Goal: Task Accomplishment & Management: Complete application form

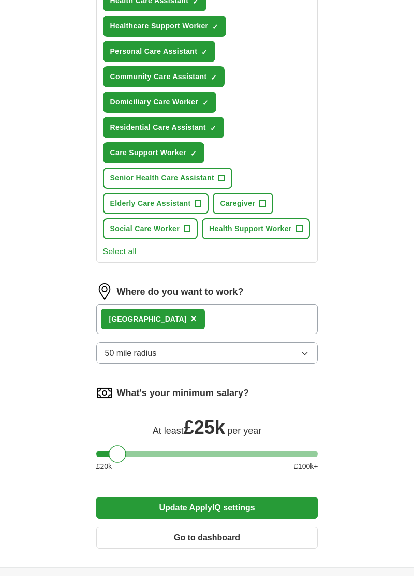
scroll to position [483, 0]
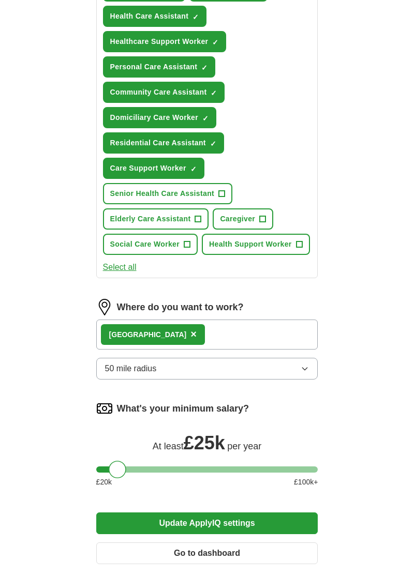
click at [208, 512] on button "Update ApplyIQ settings" at bounding box center [207, 523] width 222 height 22
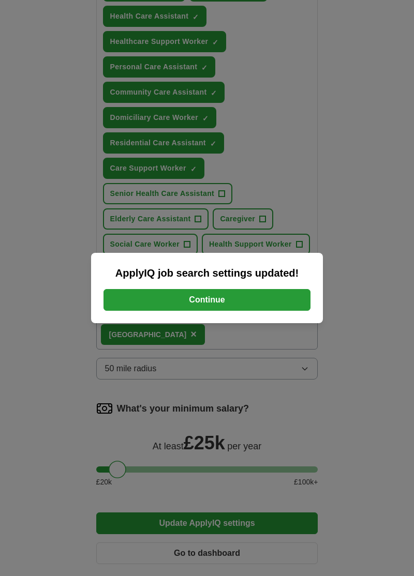
click at [215, 311] on button "Continue" at bounding box center [206, 300] width 207 height 22
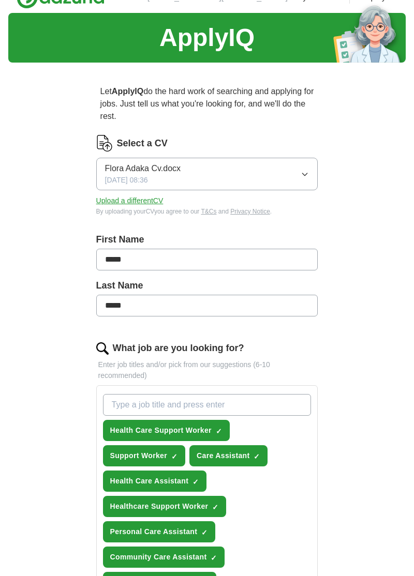
scroll to position [0, 0]
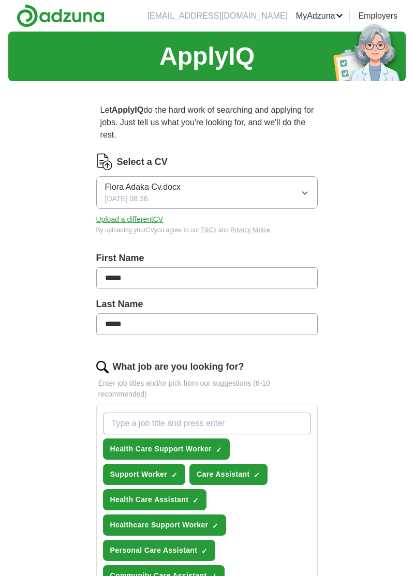
click at [149, 191] on span "Flora Adaka Cv.docx" at bounding box center [142, 187] width 75 height 12
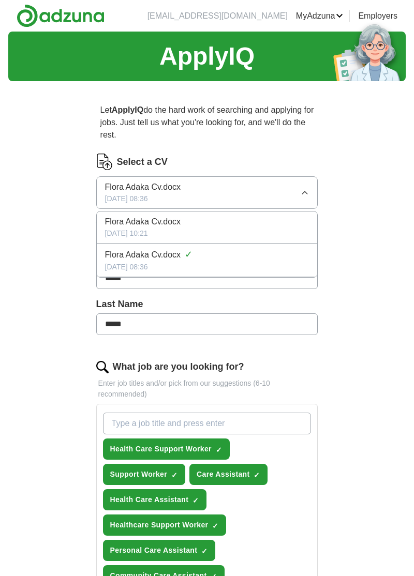
click at [307, 189] on icon "button" at bounding box center [304, 193] width 8 height 8
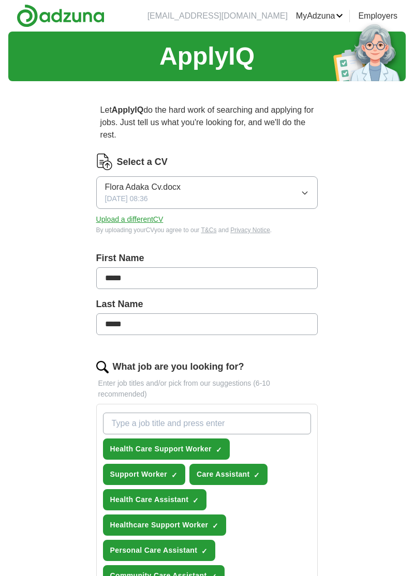
click at [149, 187] on span "Flora Adaka Cv.docx" at bounding box center [142, 187] width 75 height 12
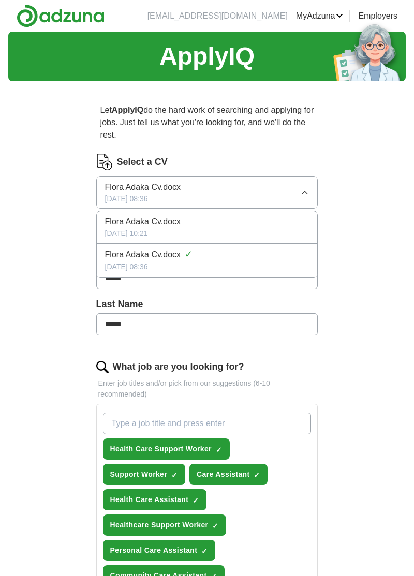
click at [172, 258] on span "Flora Adaka Cv.docx" at bounding box center [142, 255] width 75 height 12
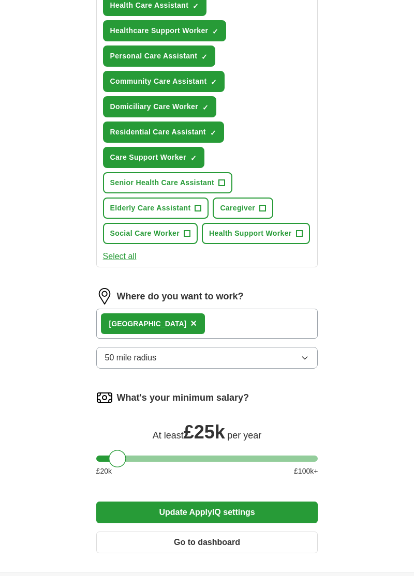
scroll to position [528, 0]
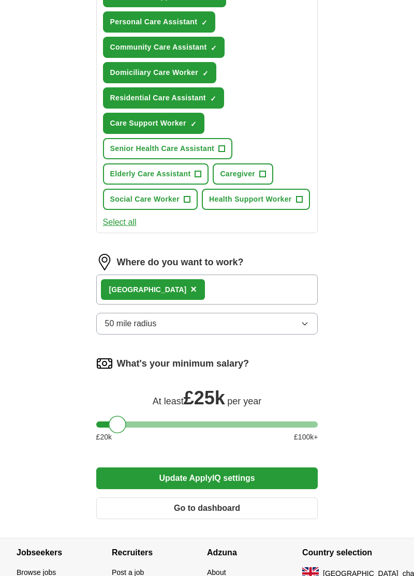
click at [224, 467] on button "Update ApplyIQ settings" at bounding box center [207, 478] width 222 height 22
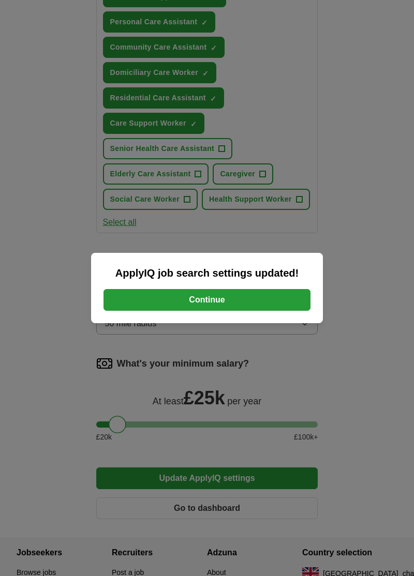
click at [210, 311] on button "Continue" at bounding box center [206, 300] width 207 height 22
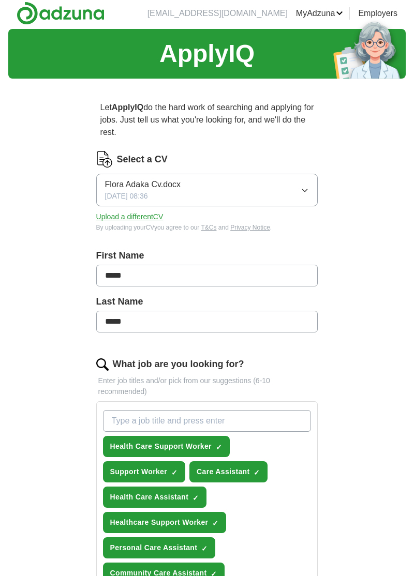
scroll to position [0, 0]
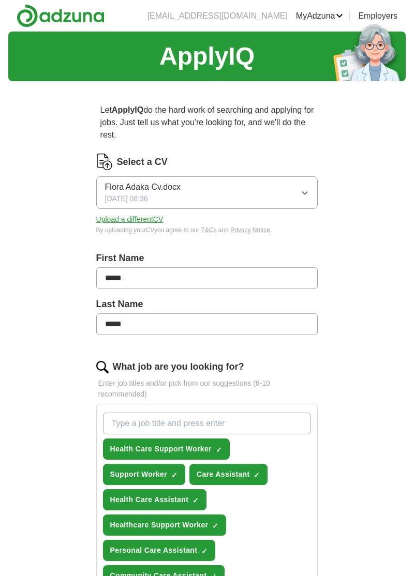
click at [207, 423] on input "What job are you looking for?" at bounding box center [207, 423] width 208 height 22
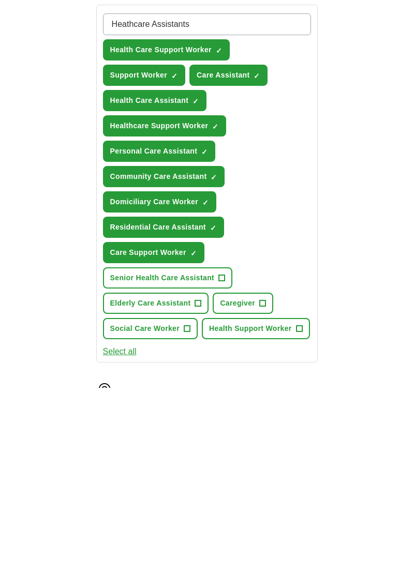
scroll to position [212, 0]
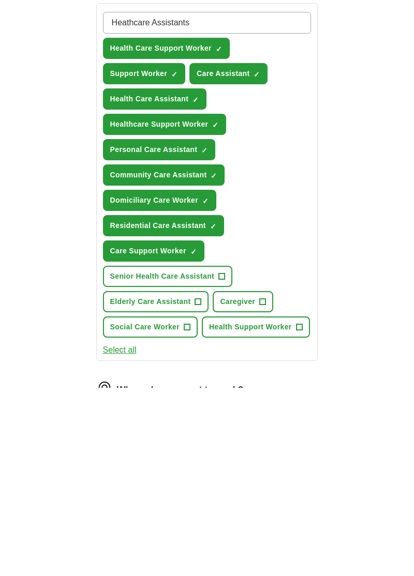
type input "Heathcare Assistants"
click at [241, 484] on span "Caregiver" at bounding box center [237, 489] width 35 height 11
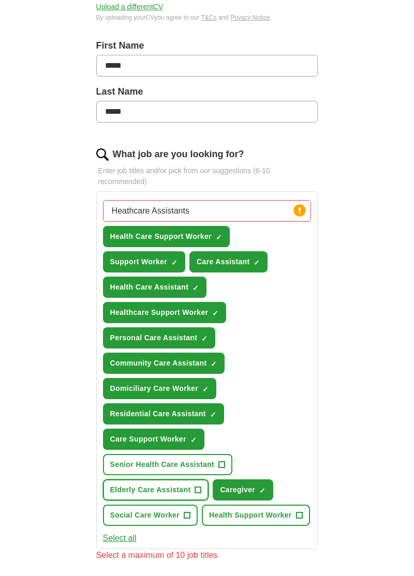
click at [182, 484] on span "Elderly Care Assistant" at bounding box center [150, 489] width 81 height 11
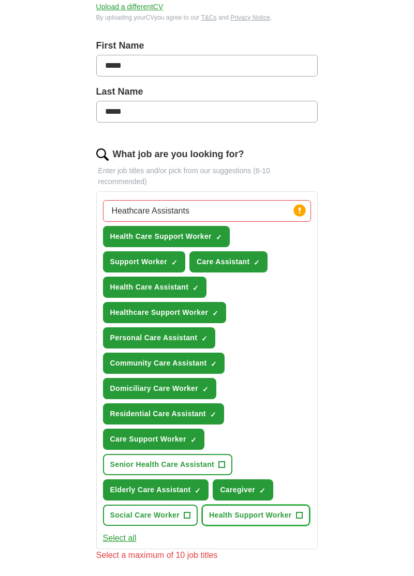
click at [249, 510] on span "Health Support Worker" at bounding box center [250, 515] width 83 height 11
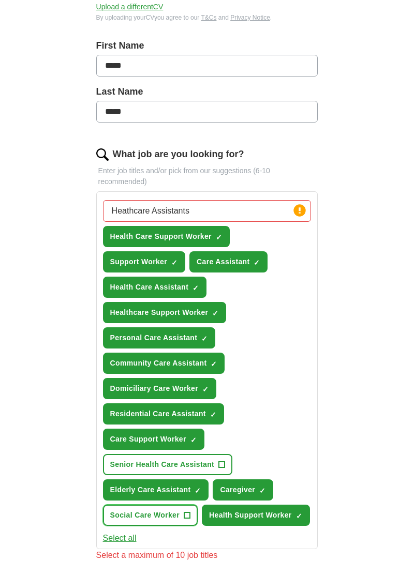
click at [172, 510] on span "Social Care Worker" at bounding box center [144, 515] width 69 height 11
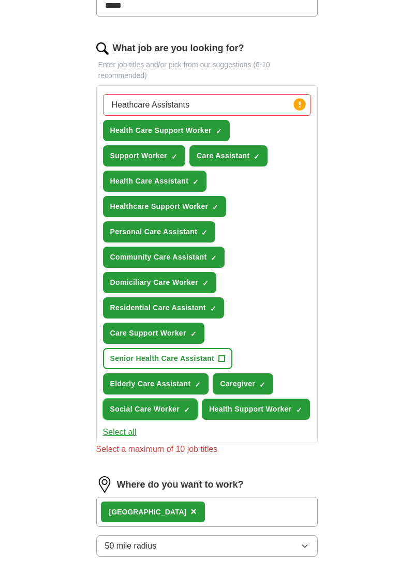
scroll to position [324, 0]
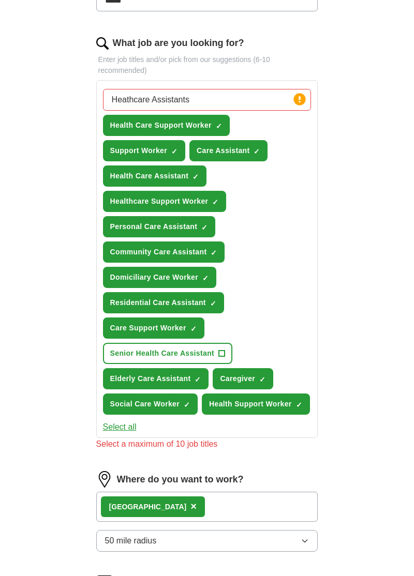
click at [228, 492] on div "London ×" at bounding box center [207, 507] width 222 height 30
click at [255, 492] on div "London ×" at bounding box center [207, 507] width 222 height 30
click at [239, 492] on div "London ×" at bounding box center [207, 507] width 222 height 30
click at [190, 500] on span "×" at bounding box center [193, 505] width 6 height 11
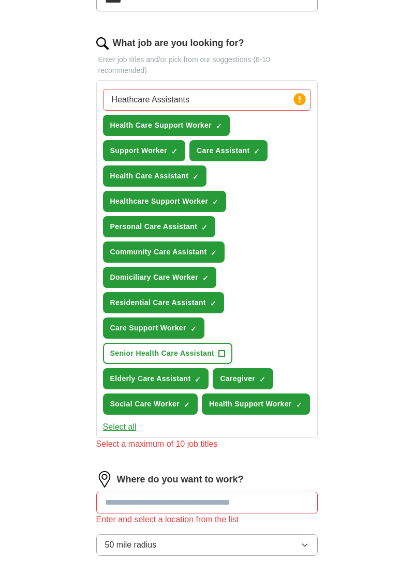
click at [191, 492] on input at bounding box center [207, 503] width 222 height 22
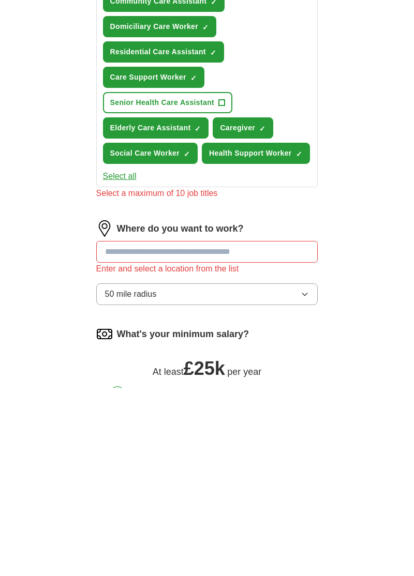
scroll to position [392, 0]
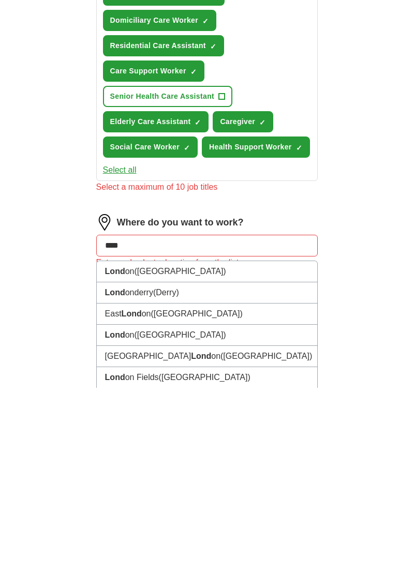
type input "*****"
click at [147, 455] on span "(UK)" at bounding box center [179, 459] width 91 height 9
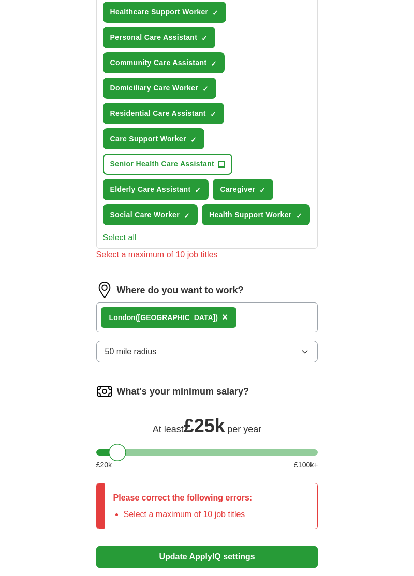
scroll to position [513, 0]
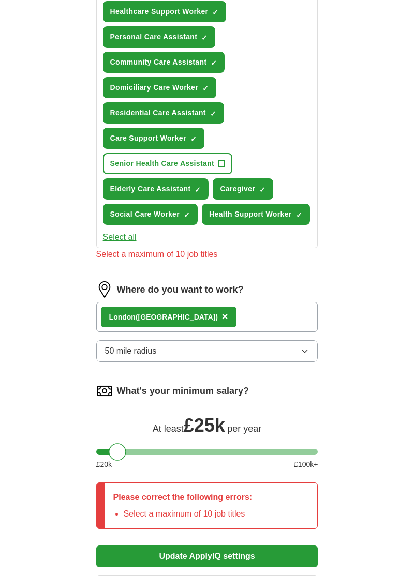
click at [268, 482] on div "Please correct the following errors: Select a maximum of 10 job titles" at bounding box center [207, 505] width 222 height 47
click at [226, 491] on p "Please correct the following errors:" at bounding box center [182, 497] width 139 height 12
click at [250, 483] on div "Please correct the following errors: Select a maximum of 10 job titles" at bounding box center [183, 505] width 156 height 45
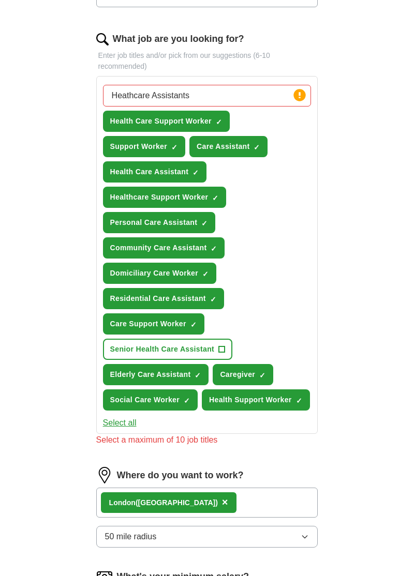
scroll to position [326, 0]
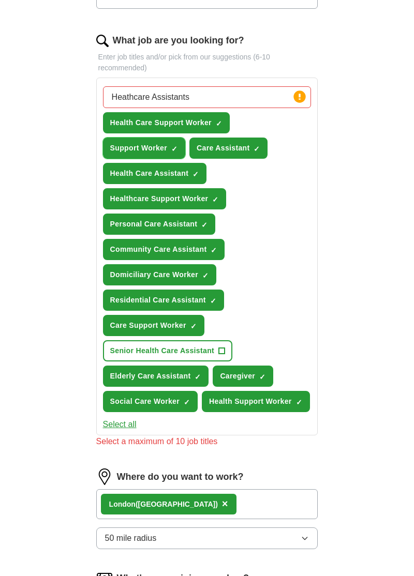
click at [167, 143] on span "Support Worker" at bounding box center [138, 148] width 57 height 11
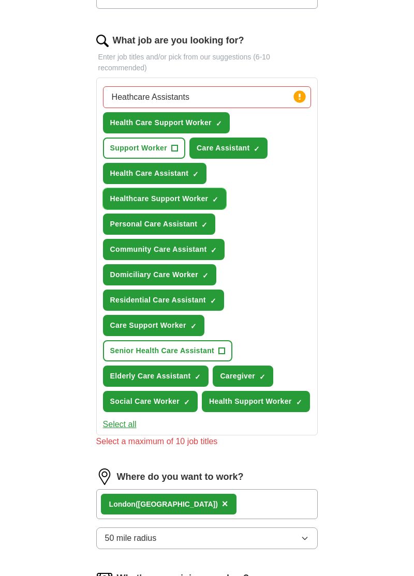
click at [198, 193] on span "Healthcare Support Worker" at bounding box center [159, 198] width 98 height 11
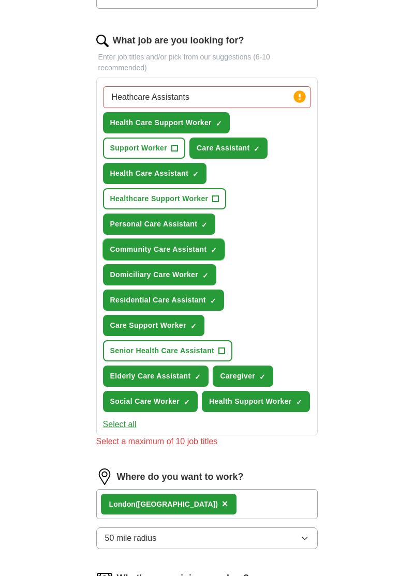
click at [202, 239] on button "Community Care Assistant ✓ ×" at bounding box center [164, 249] width 122 height 21
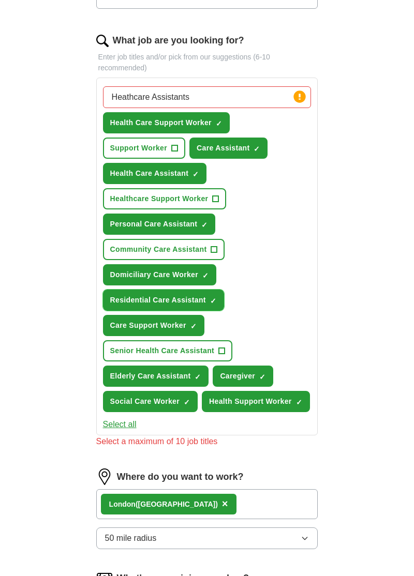
click at [190, 295] on span "Residential Care Assistant" at bounding box center [158, 300] width 96 height 11
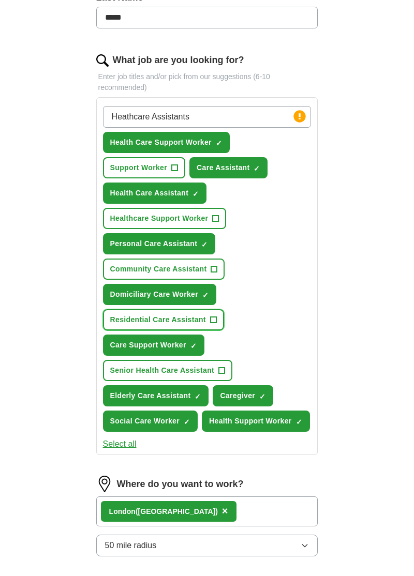
scroll to position [305, 0]
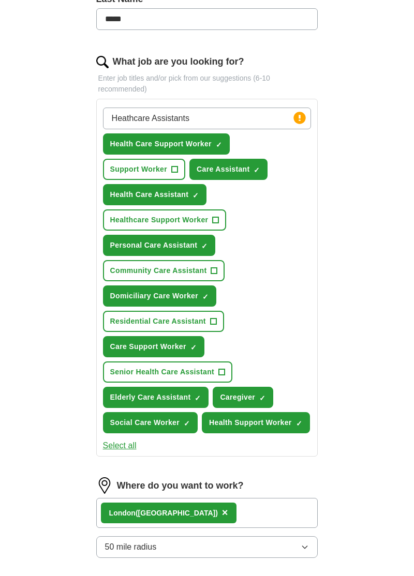
click at [186, 366] on span "Senior Health Care Assistant" at bounding box center [162, 371] width 104 height 11
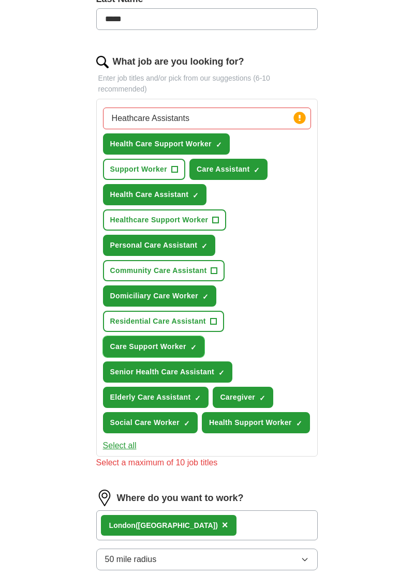
click at [179, 341] on span "Care Support Worker" at bounding box center [148, 346] width 76 height 11
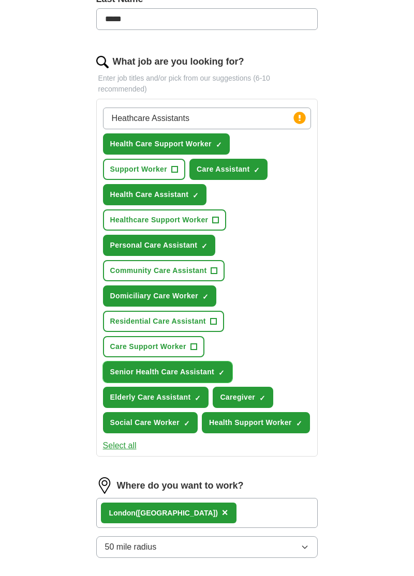
click at [186, 366] on span "Senior Health Care Assistant" at bounding box center [162, 371] width 104 height 11
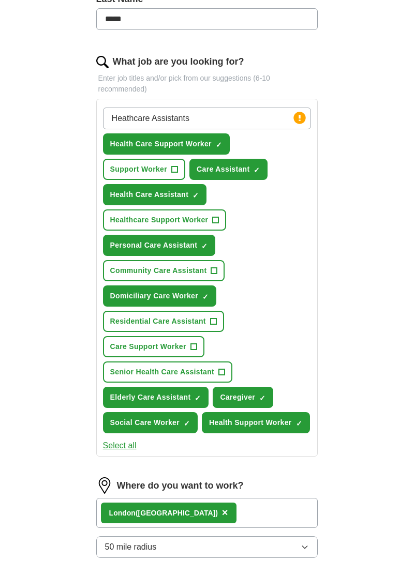
click at [186, 387] on button "Elderly Care Assistant ✓ ×" at bounding box center [156, 397] width 106 height 21
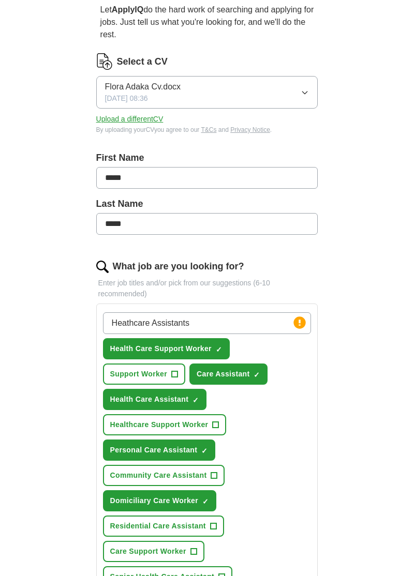
scroll to position [0, 0]
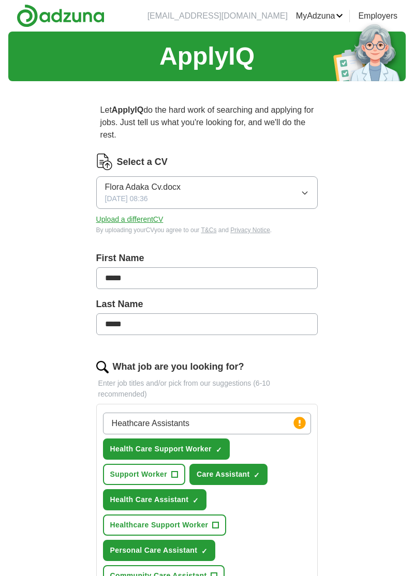
click at [150, 191] on span "Flora Adaka Cv.docx" at bounding box center [142, 187] width 75 height 12
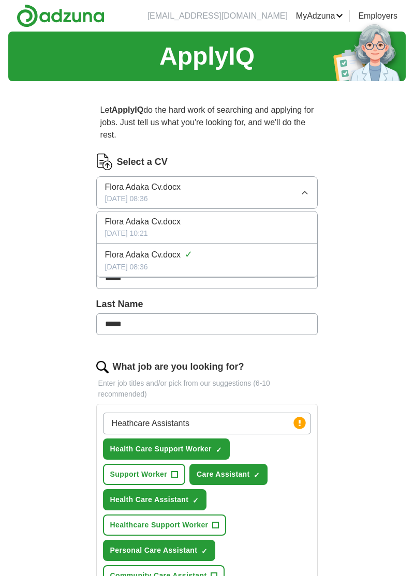
click at [135, 154] on div "Select a CV" at bounding box center [207, 162] width 222 height 17
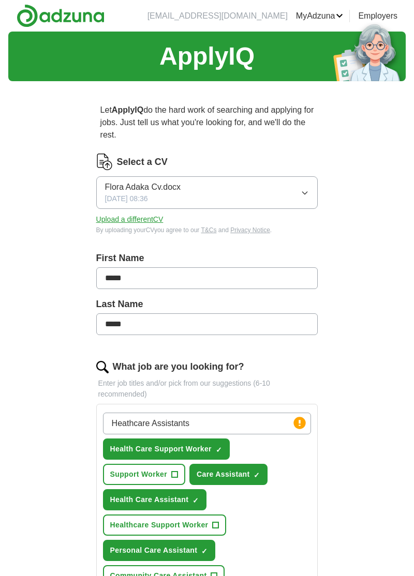
click at [167, 163] on div "Select a CV" at bounding box center [207, 162] width 222 height 17
click at [304, 192] on icon "button" at bounding box center [304, 193] width 8 height 8
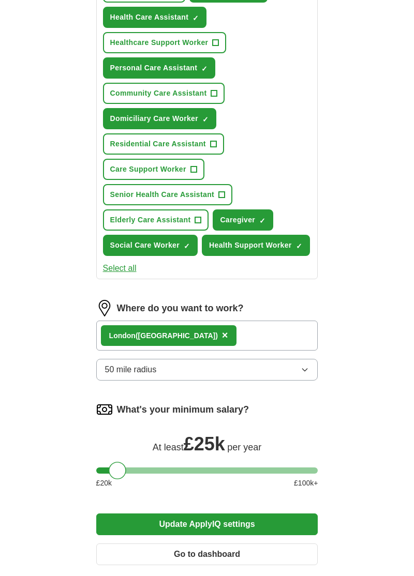
scroll to position [483, 0]
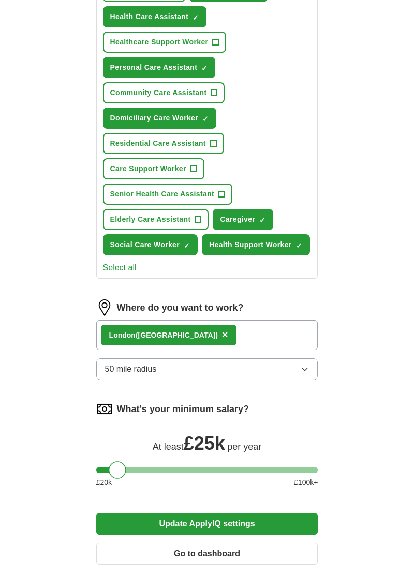
click at [221, 513] on button "Update ApplyIQ settings" at bounding box center [207, 524] width 222 height 22
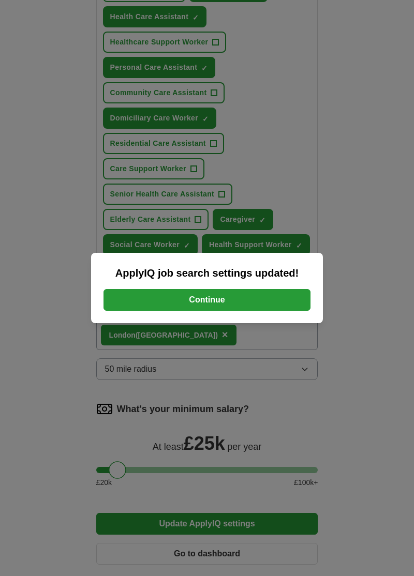
click at [206, 311] on button "Continue" at bounding box center [206, 300] width 207 height 22
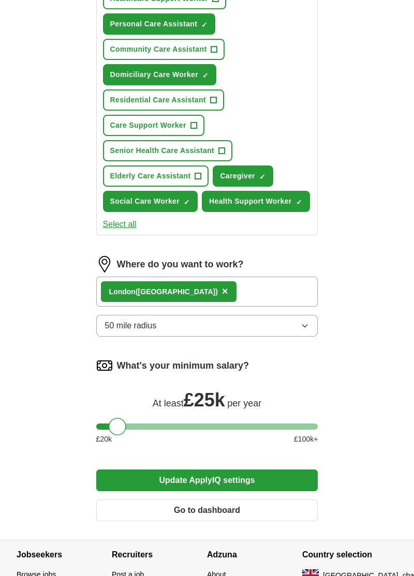
scroll to position [531, 0]
